Goal: Find contact information: Find contact information

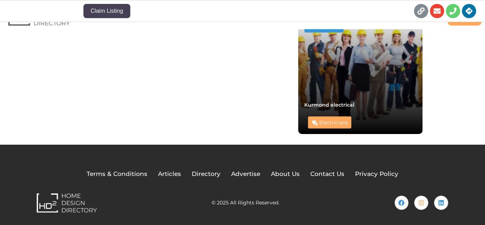
scroll to position [552, 0]
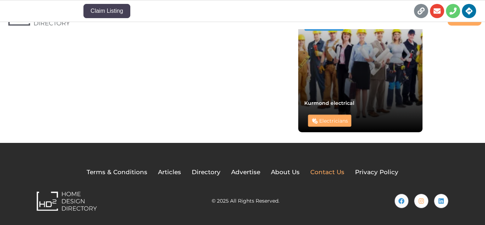
click at [327, 171] on span "Contact Us" at bounding box center [327, 172] width 34 height 9
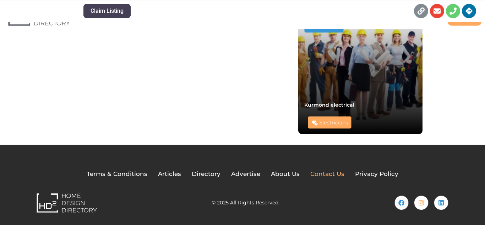
click at [330, 174] on span "Contact Us" at bounding box center [327, 173] width 34 height 9
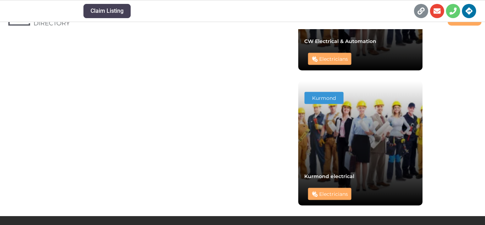
scroll to position [552, 0]
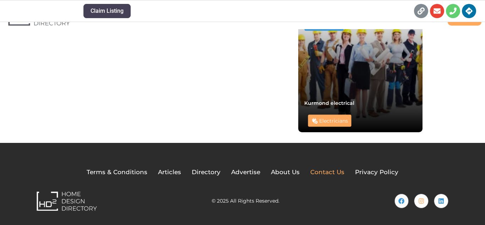
click at [321, 171] on span "Contact Us" at bounding box center [327, 172] width 34 height 9
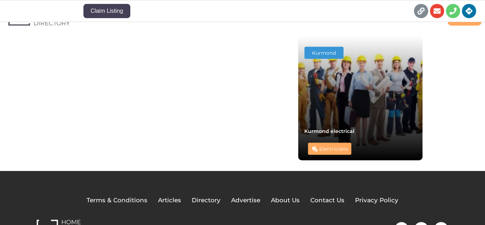
scroll to position [528, 0]
